Goal: Information Seeking & Learning: Learn about a topic

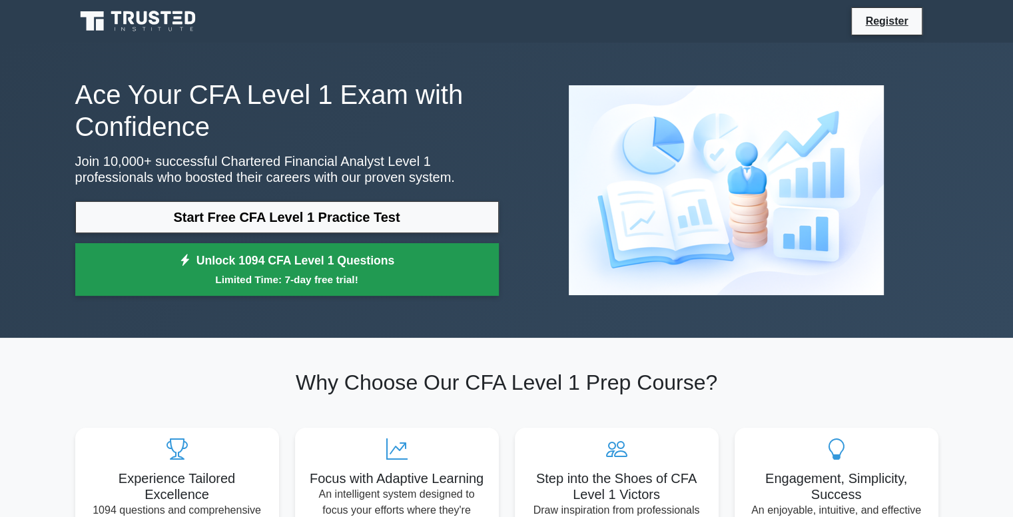
click at [219, 278] on small "Limited Time: 7-day free trial!" at bounding box center [287, 279] width 390 height 15
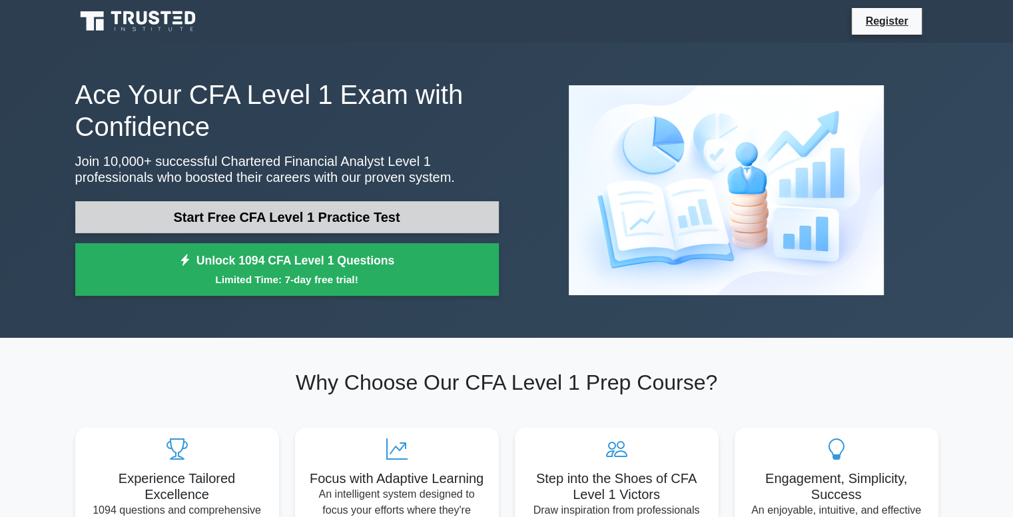
click at [213, 205] on link "Start Free CFA Level 1 Practice Test" at bounding box center [287, 217] width 424 height 32
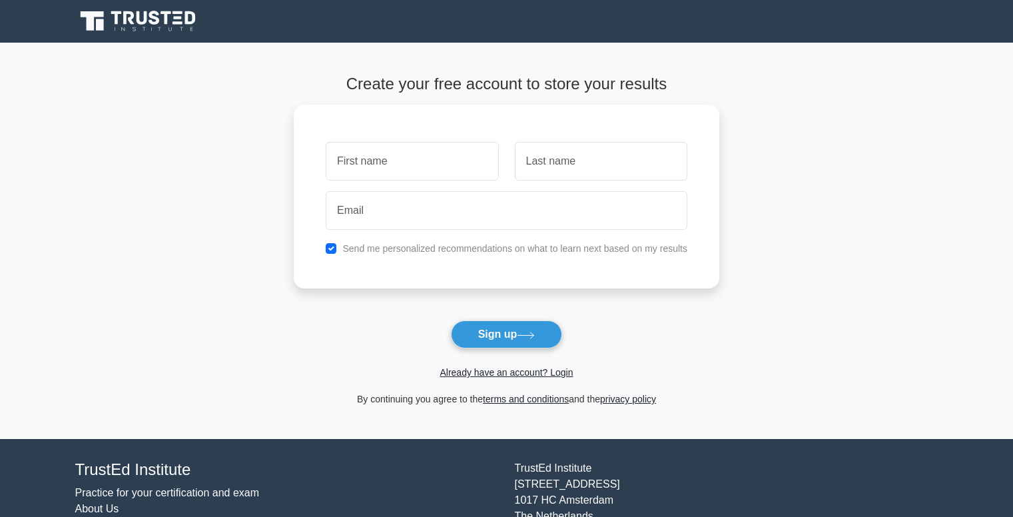
scroll to position [69, 0]
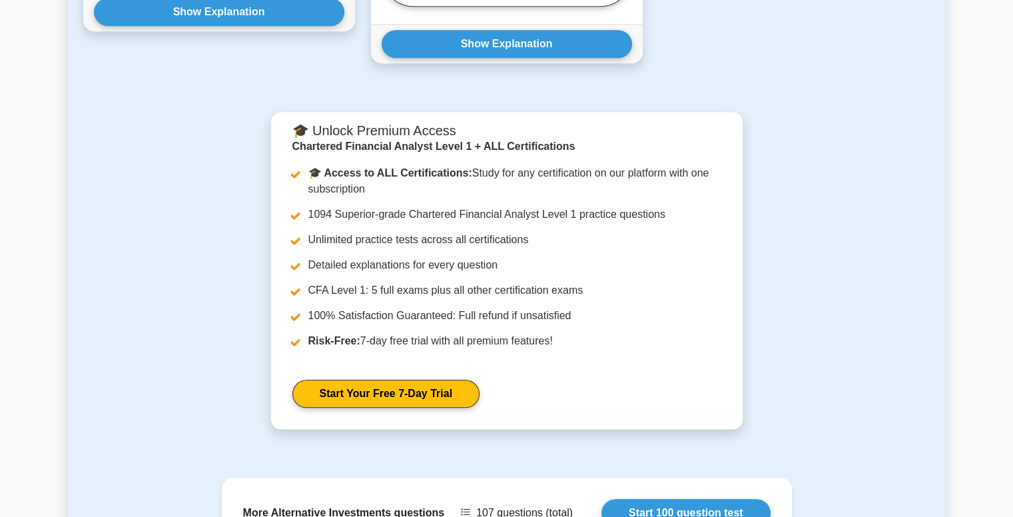
scroll to position [1197, 0]
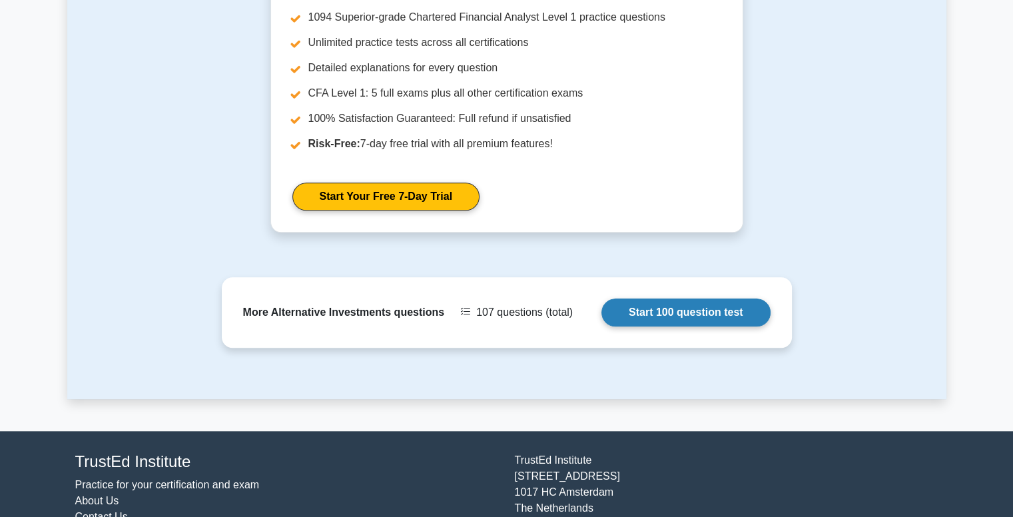
click at [661, 299] on link "Start 100 question test" at bounding box center [686, 313] width 169 height 28
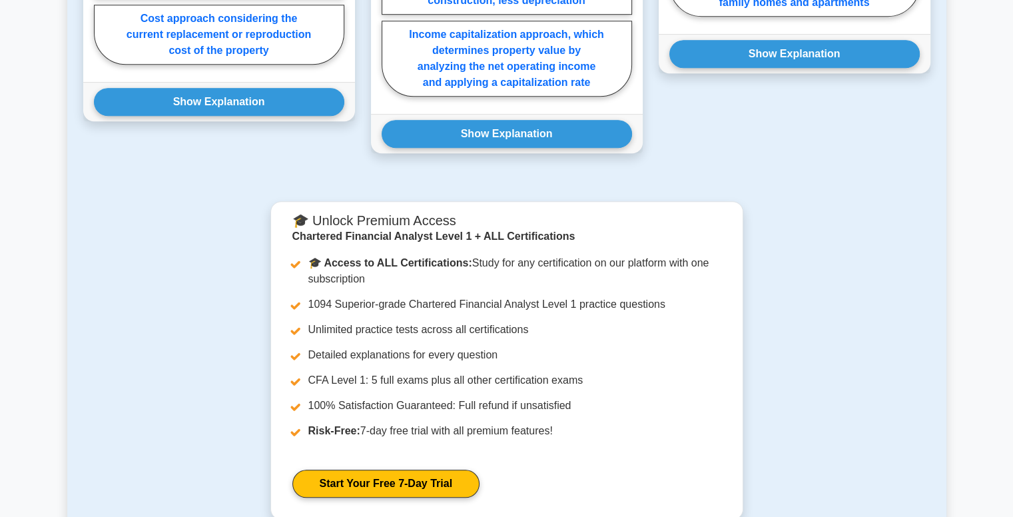
scroll to position [1239, 0]
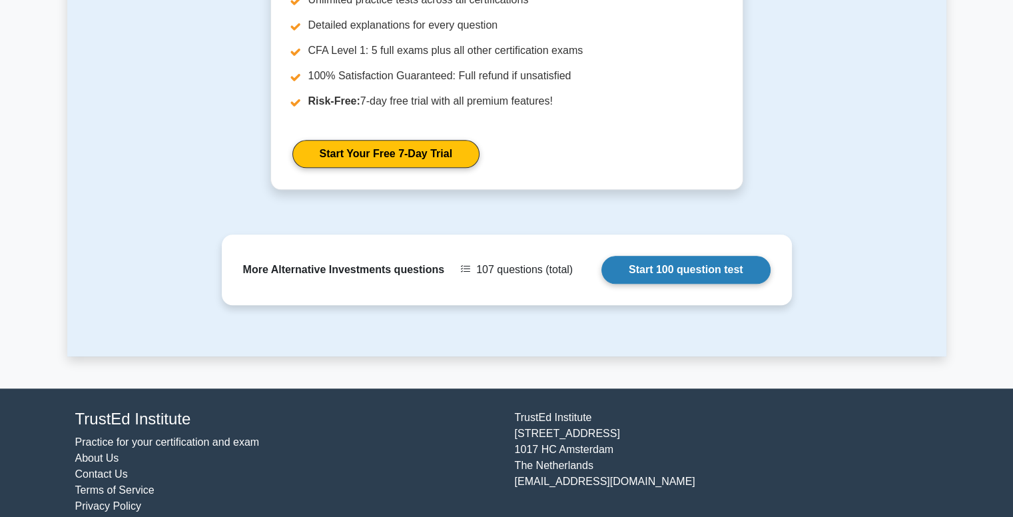
click at [661, 256] on link "Start 100 question test" at bounding box center [686, 270] width 169 height 28
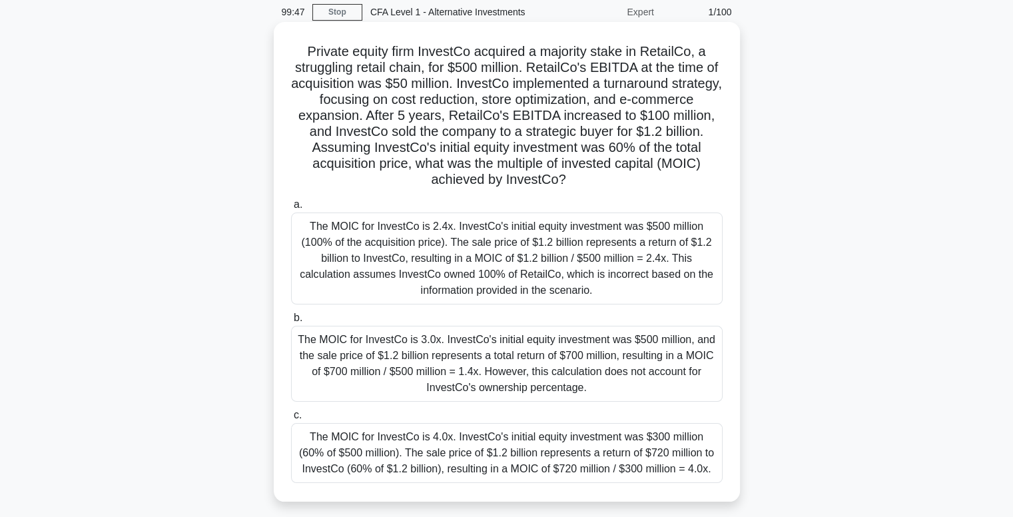
scroll to position [53, 0]
click at [474, 457] on div "The MOIC for InvestCo is 4.0x. InvestCo's initial equity investment was $300 mi…" at bounding box center [507, 452] width 432 height 60
click at [291, 419] on input "c. The MOIC for InvestCo is 4.0x. InvestCo's initial equity investment was $300…" at bounding box center [291, 414] width 0 height 9
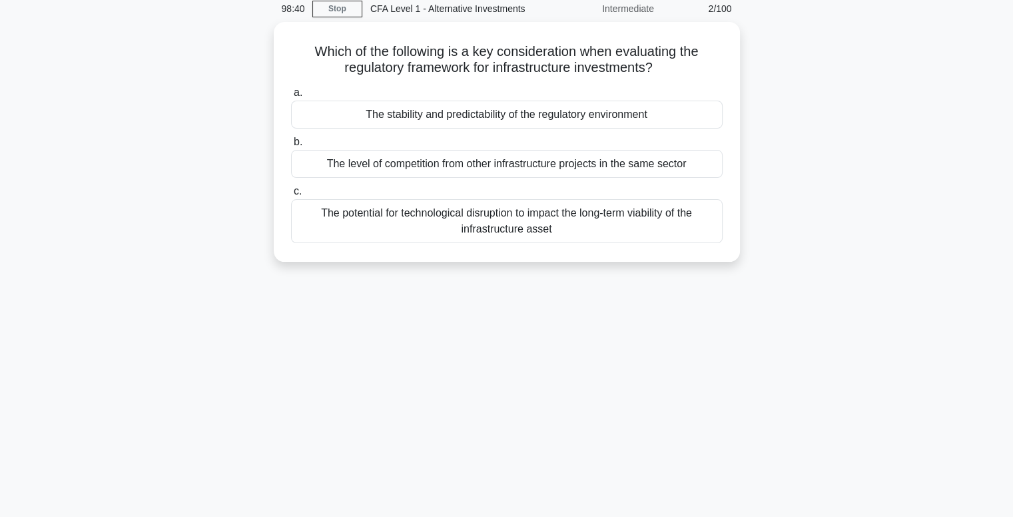
scroll to position [0, 0]
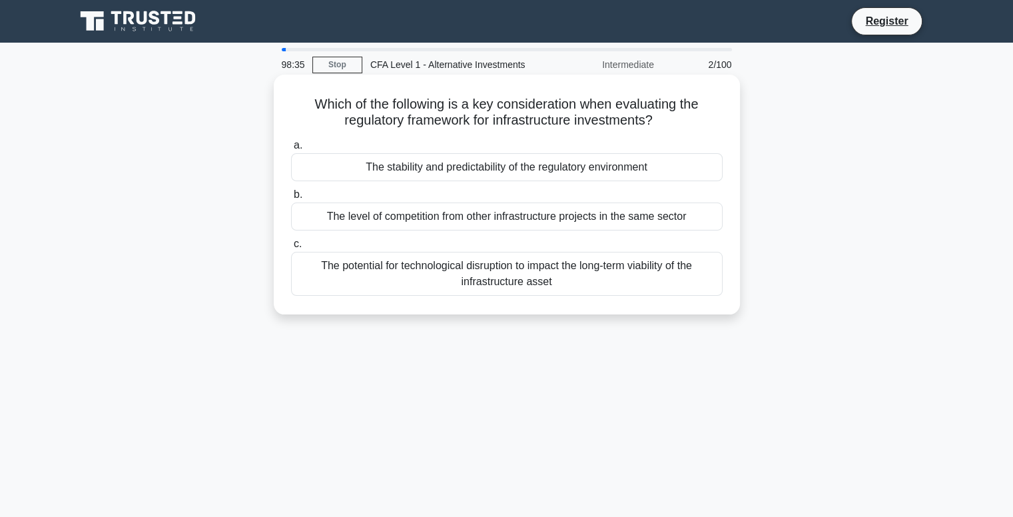
click at [470, 174] on div "The stability and predictability of the regulatory environment" at bounding box center [507, 167] width 432 height 28
click at [291, 150] on input "a. The stability and predictability of the regulatory environment" at bounding box center [291, 145] width 0 height 9
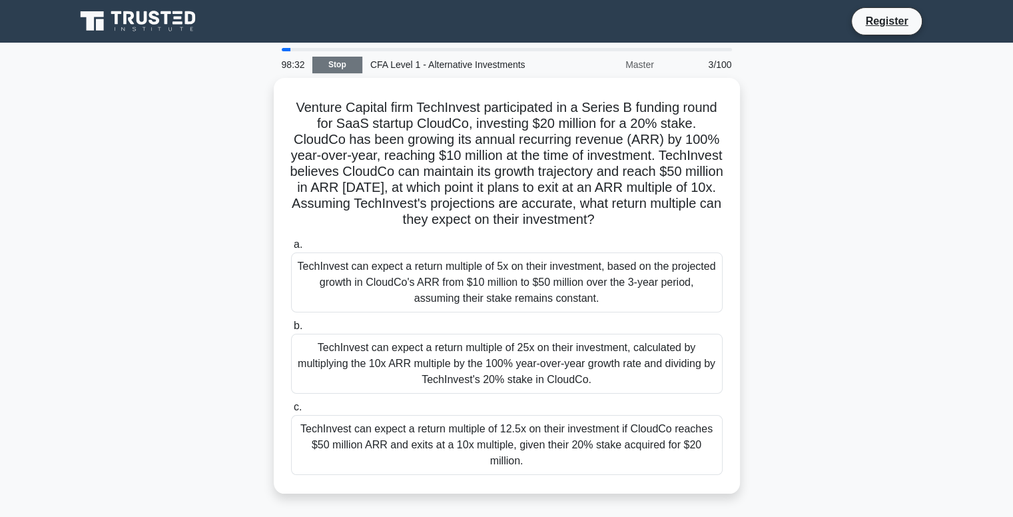
click at [336, 68] on link "Stop" at bounding box center [338, 65] width 50 height 17
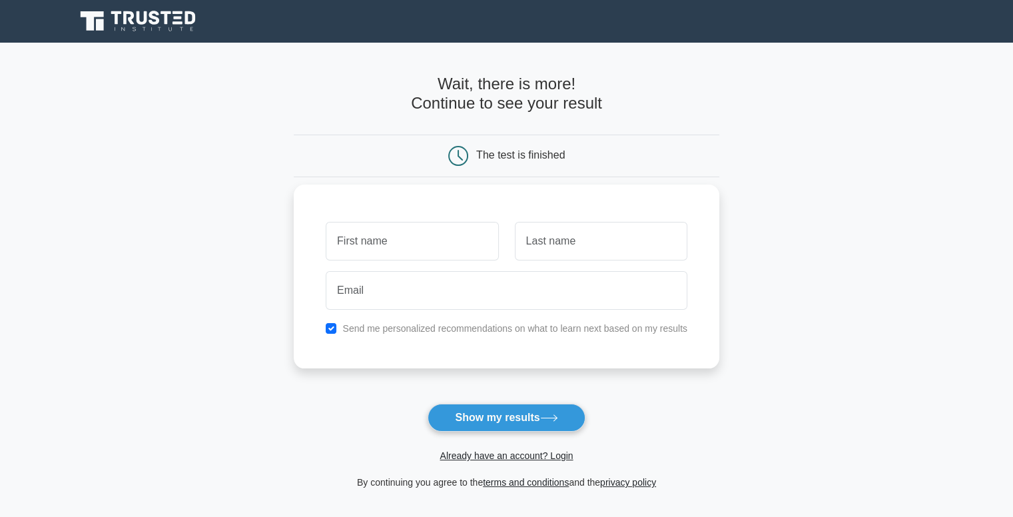
click at [341, 316] on div "Send me personalized recommendations on what to learn next based on my results" at bounding box center [507, 277] width 426 height 184
click at [394, 226] on input "text" at bounding box center [412, 241] width 173 height 39
type input "r"
type input "e"
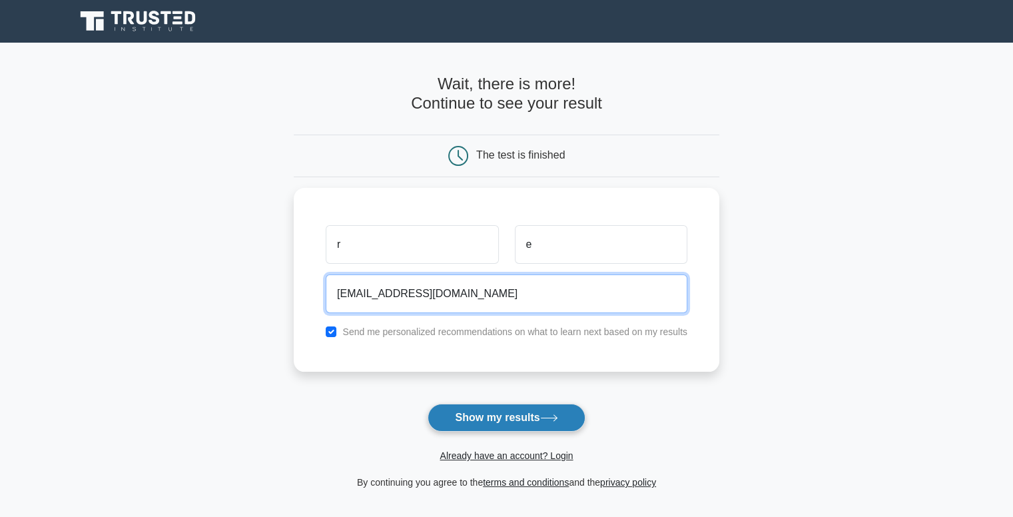
type input "qwer@gmail.com"
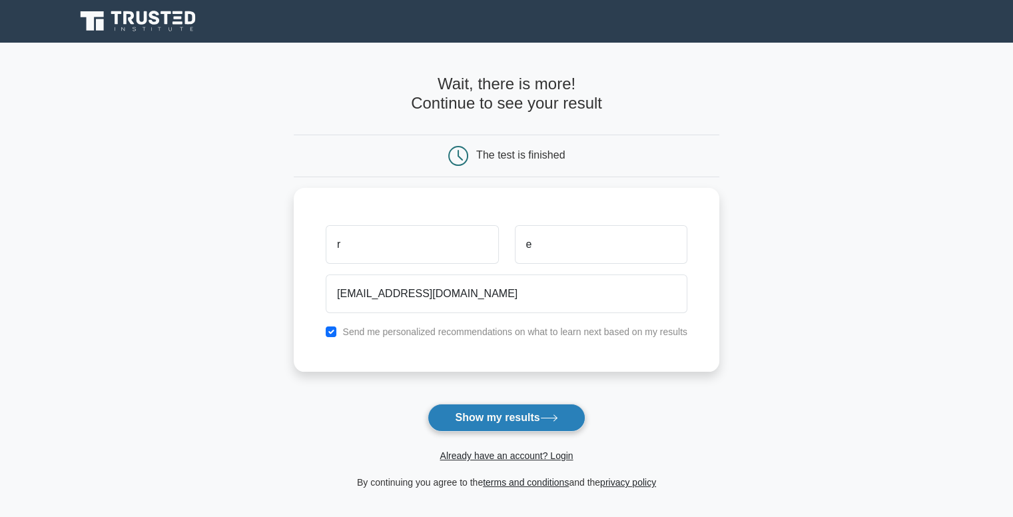
click at [483, 414] on button "Show my results" at bounding box center [506, 418] width 157 height 28
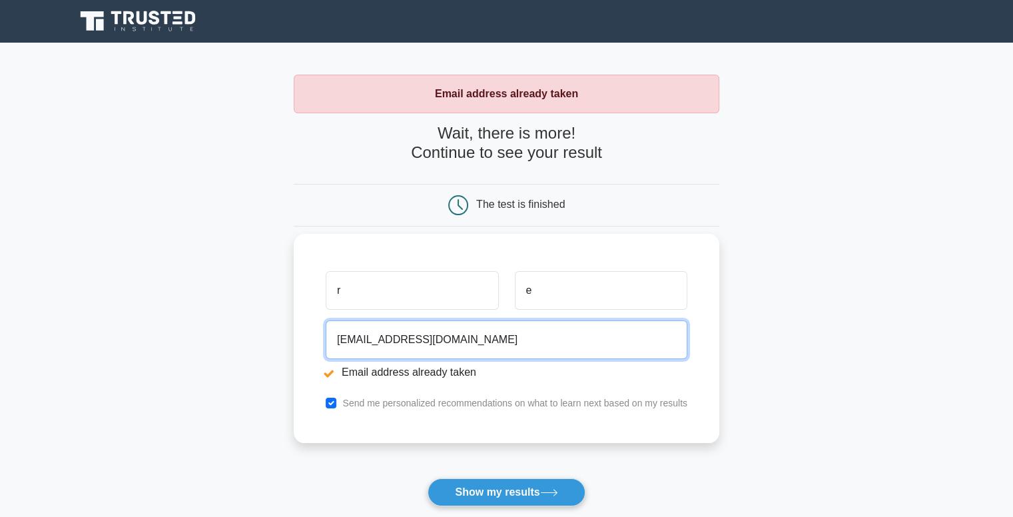
click at [452, 345] on input "qwer@gmail.com" at bounding box center [507, 340] width 362 height 39
click at [378, 340] on input "qwero;dgbmfdsmbodfskmb@gmail.com" at bounding box center [507, 340] width 362 height 39
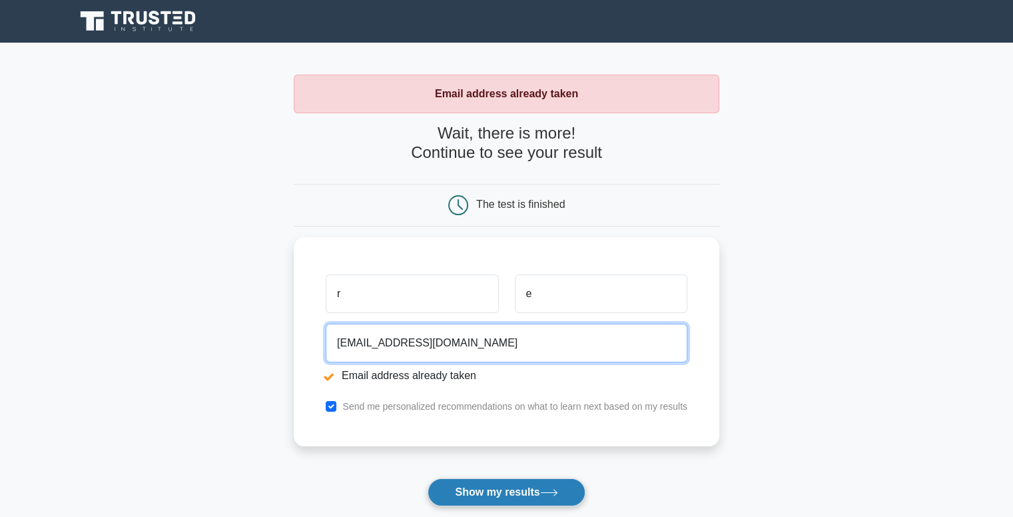
type input "qwerodgbmfdsmbodfskmb@gmail.com"
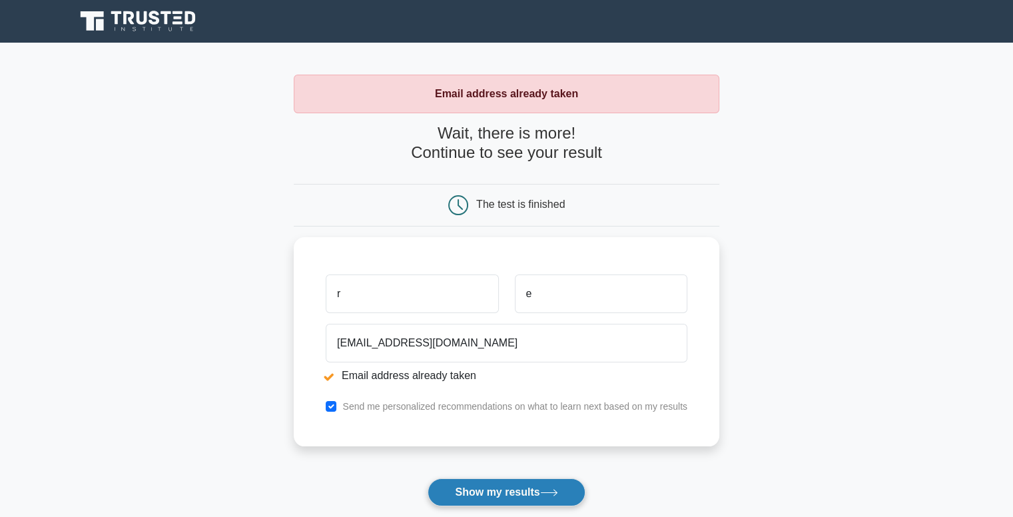
click at [474, 491] on button "Show my results" at bounding box center [506, 492] width 157 height 28
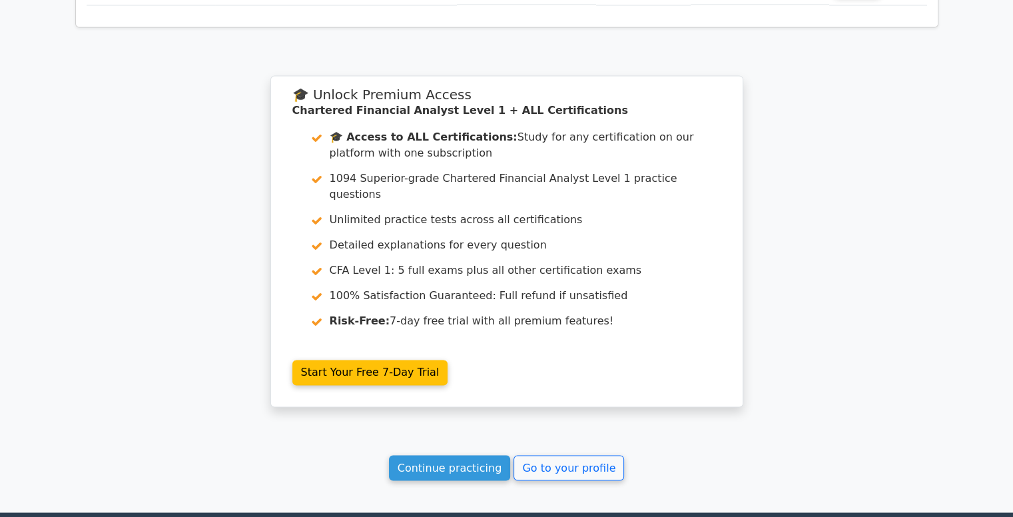
scroll to position [2076, 0]
